Goal: Browse casually: Explore the website without a specific task or goal

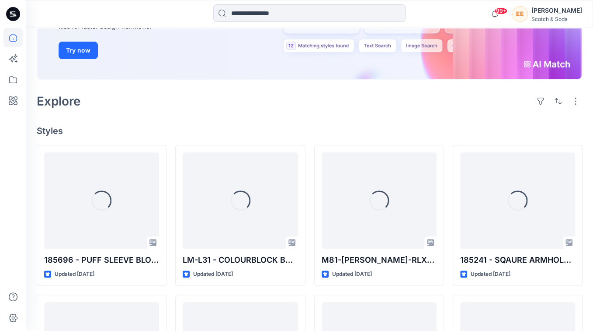
scroll to position [149, 0]
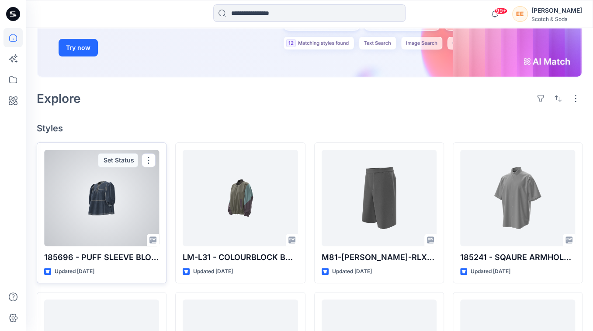
click at [106, 214] on div at bounding box center [101, 198] width 115 height 96
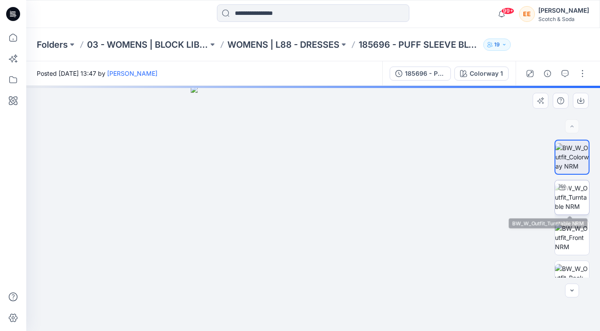
click at [570, 204] on img at bounding box center [572, 197] width 34 height 28
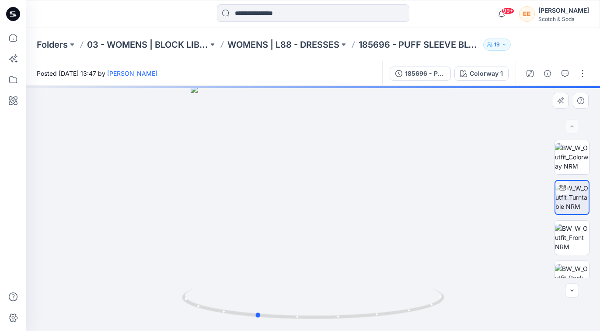
drag, startPoint x: 314, startPoint y: 175, endPoint x: 257, endPoint y: 177, distance: 56.9
click at [257, 177] on div at bounding box center [313, 208] width 574 height 245
drag, startPoint x: 317, startPoint y: 175, endPoint x: 261, endPoint y: 173, distance: 56.0
click at [261, 173] on div at bounding box center [313, 208] width 574 height 245
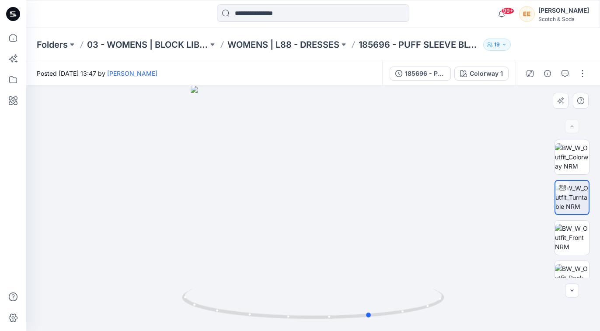
drag, startPoint x: 299, startPoint y: 166, endPoint x: 207, endPoint y: 168, distance: 91.9
click at [207, 168] on div at bounding box center [313, 208] width 574 height 245
drag, startPoint x: 296, startPoint y: 192, endPoint x: 241, endPoint y: 184, distance: 55.7
click at [241, 184] on div at bounding box center [313, 208] width 574 height 245
click at [523, 315] on div at bounding box center [313, 208] width 574 height 245
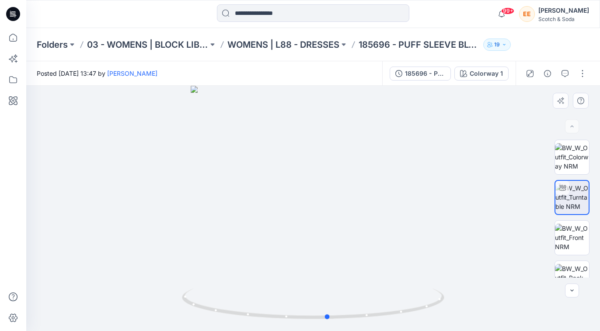
drag, startPoint x: 316, startPoint y: 190, endPoint x: 328, endPoint y: 188, distance: 12.5
click at [328, 188] on div at bounding box center [313, 208] width 574 height 245
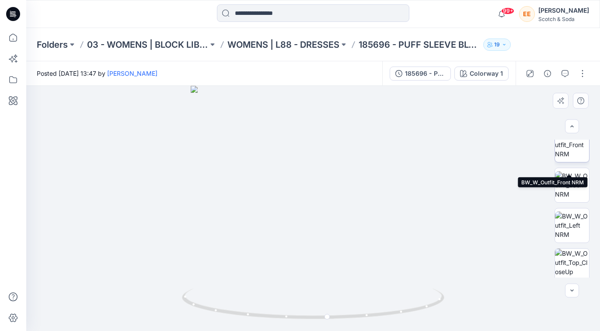
scroll to position [98, 0]
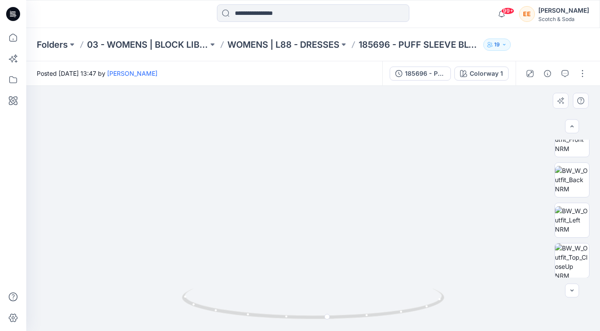
drag, startPoint x: 330, startPoint y: 104, endPoint x: 336, endPoint y: 213, distance: 109.0
click at [336, 213] on img at bounding box center [318, 83] width 959 height 493
